Goal: Information Seeking & Learning: Learn about a topic

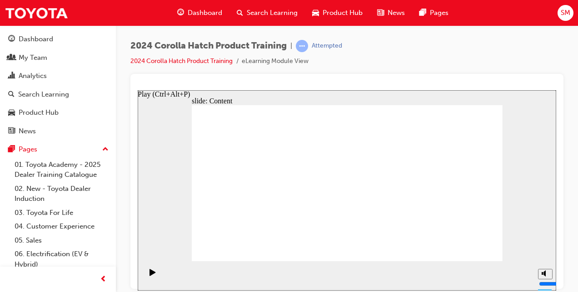
click at [149, 275] on icon "Play (Ctrl+Alt+P)" at bounding box center [152, 272] width 6 height 7
click at [152, 274] on icon "Play (Ctrl+Alt+P)" at bounding box center [152, 272] width 6 height 7
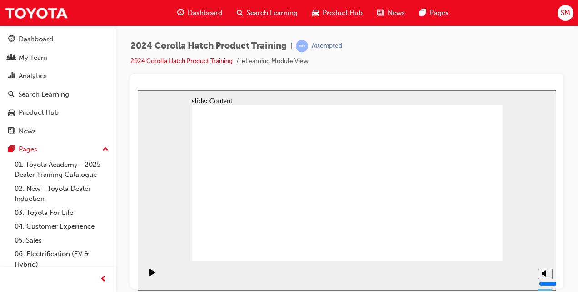
click at [153, 275] on rect "Pause (Ctrl+Alt+P)" at bounding box center [153, 272] width 1 height 6
